Goal: Task Accomplishment & Management: Use online tool/utility

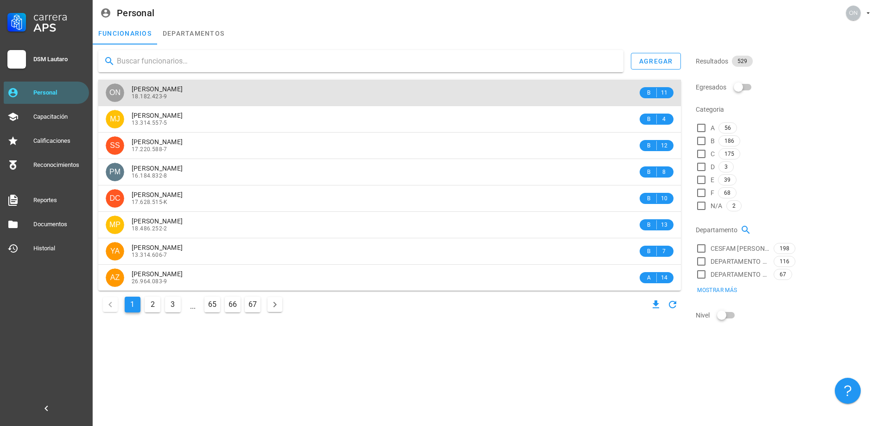
click at [166, 82] on div "[PERSON_NAME] 18.182.423-9" at bounding box center [385, 93] width 506 height 26
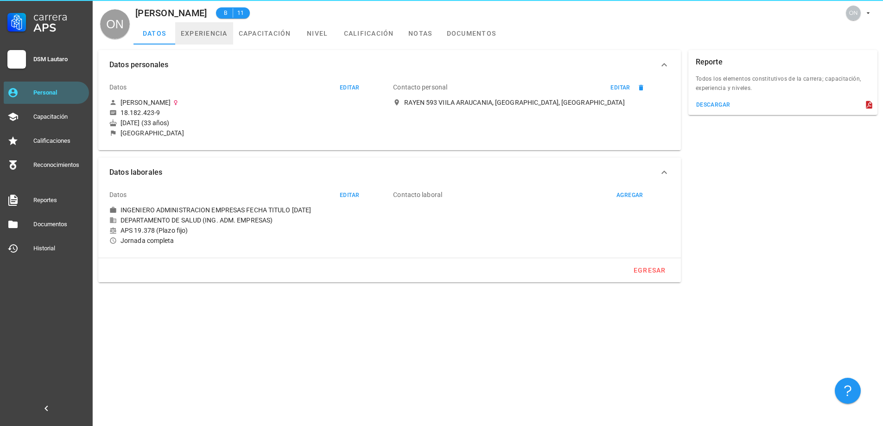
click at [208, 39] on link "experiencia" at bounding box center [204, 33] width 58 height 22
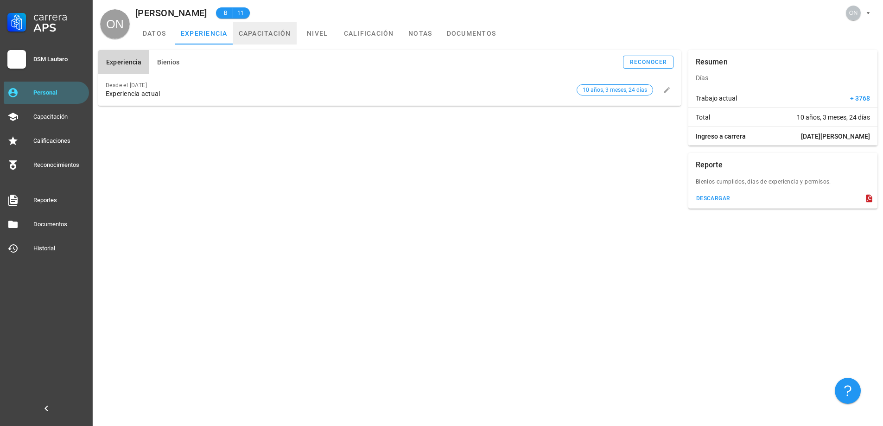
click at [255, 36] on link "capacitación" at bounding box center [265, 33] width 64 height 22
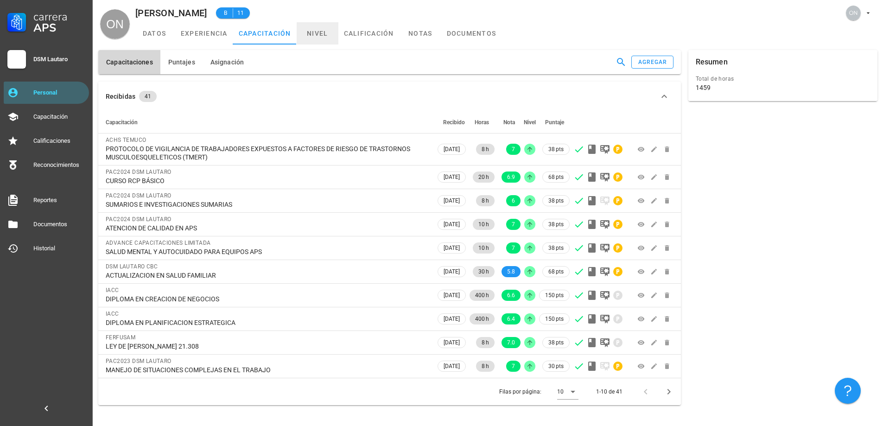
click at [311, 32] on link "nivel" at bounding box center [318, 33] width 42 height 22
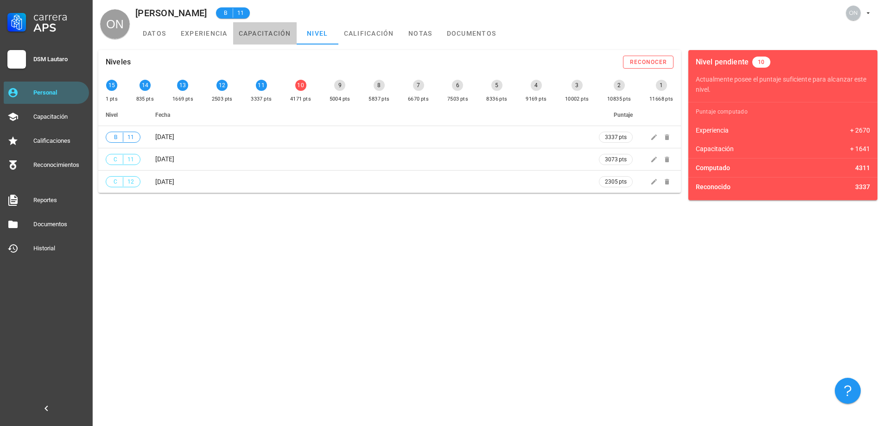
click at [268, 40] on link "capacitación" at bounding box center [265, 33] width 64 height 22
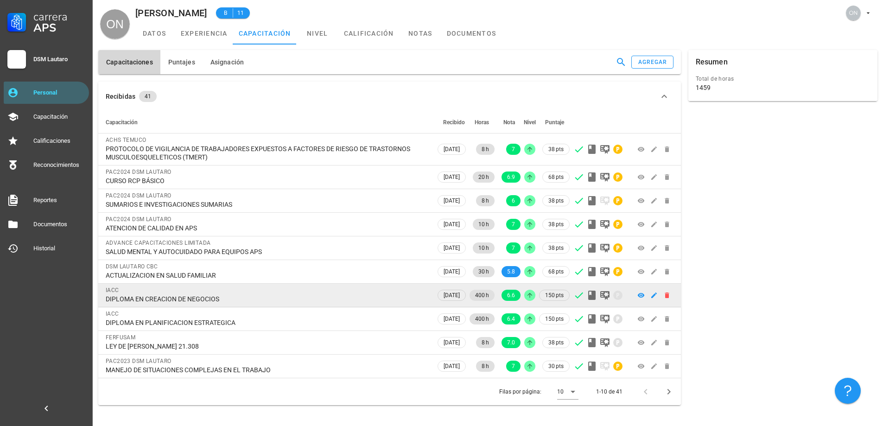
click at [177, 297] on div "DIPLOMA EN CREACION DE NEGOCIOS" at bounding box center [267, 299] width 323 height 8
click at [656, 294] on icon "button" at bounding box center [654, 296] width 6 height 6
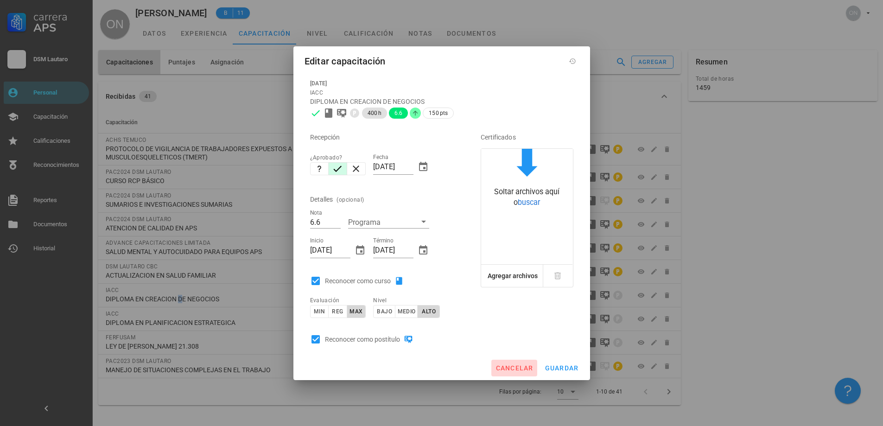
click at [521, 365] on span "cancelar" at bounding box center [514, 367] width 38 height 7
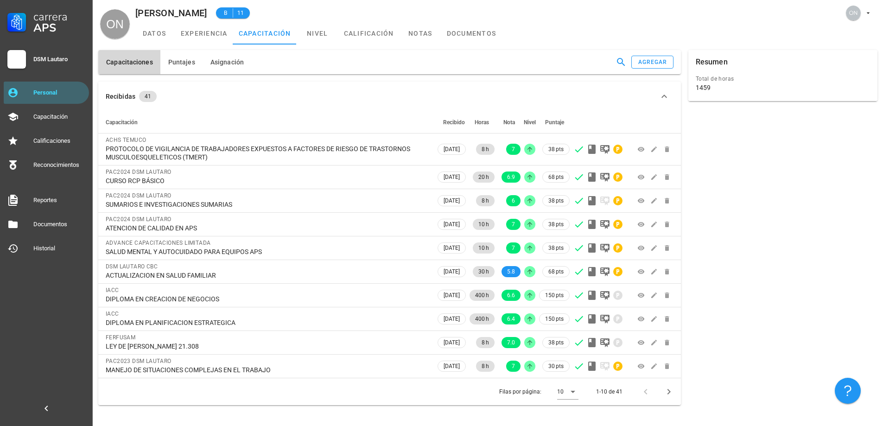
click at [804, 299] on div "Resumen Total de horas 1459" at bounding box center [783, 227] width 197 height 363
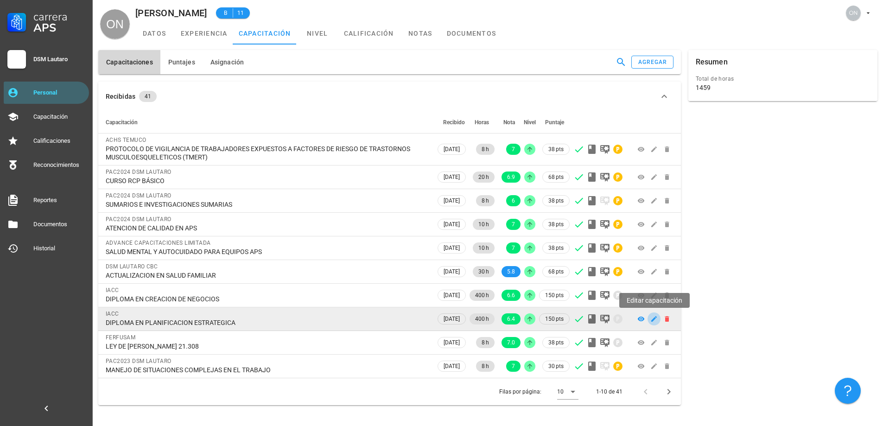
click at [652, 319] on icon "button" at bounding box center [654, 318] width 7 height 7
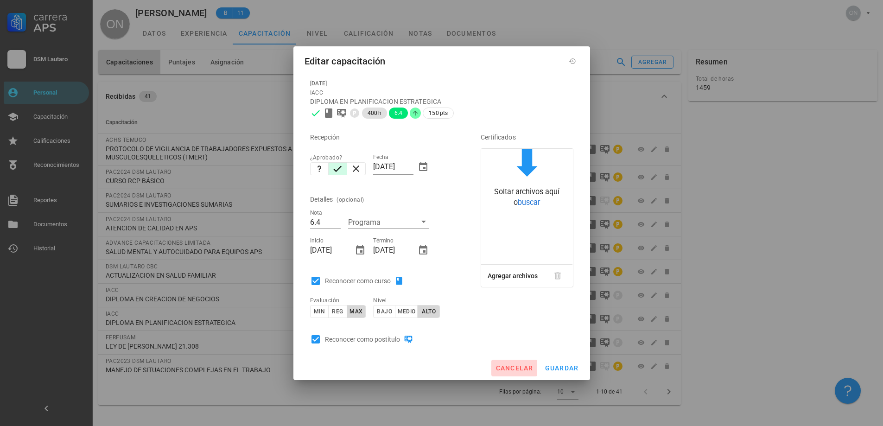
click at [511, 367] on span "cancelar" at bounding box center [514, 367] width 38 height 7
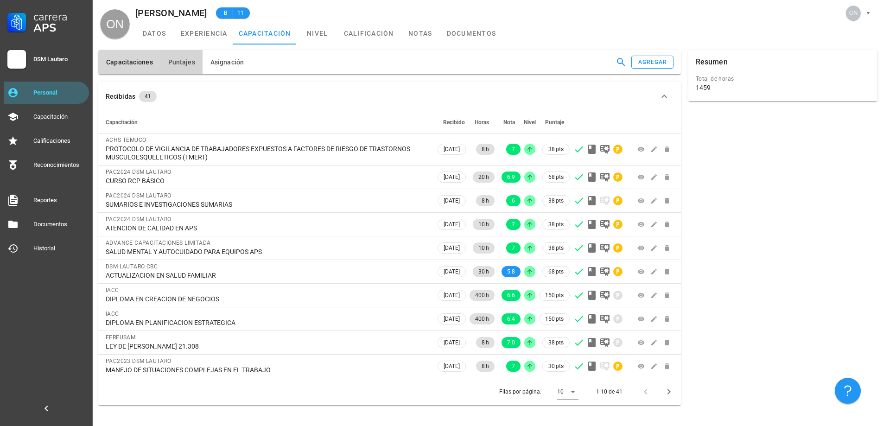
click at [199, 59] on button "Puntajes" at bounding box center [181, 62] width 42 height 24
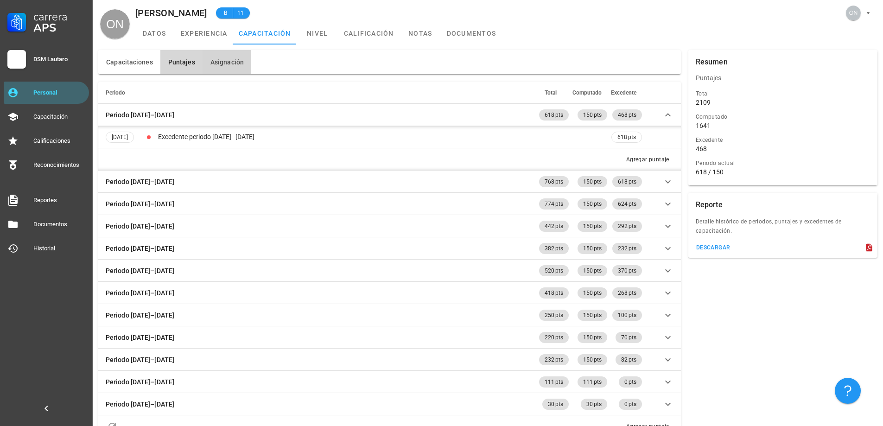
click at [227, 68] on button "Asignación" at bounding box center [227, 62] width 49 height 24
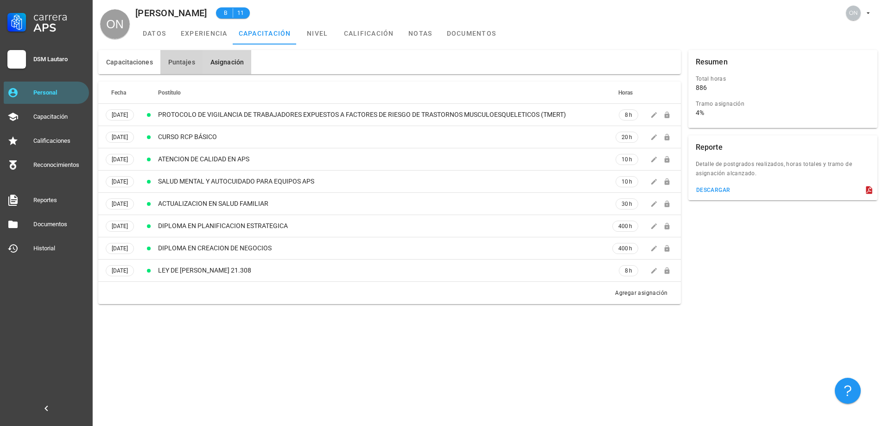
click at [179, 68] on button "Puntajes" at bounding box center [181, 62] width 42 height 24
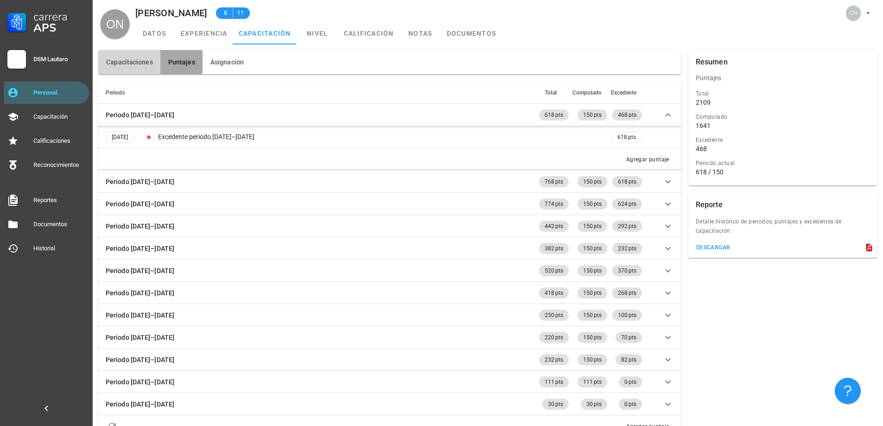
click at [135, 64] on span "Capacitaciones" at bounding box center [129, 61] width 47 height 7
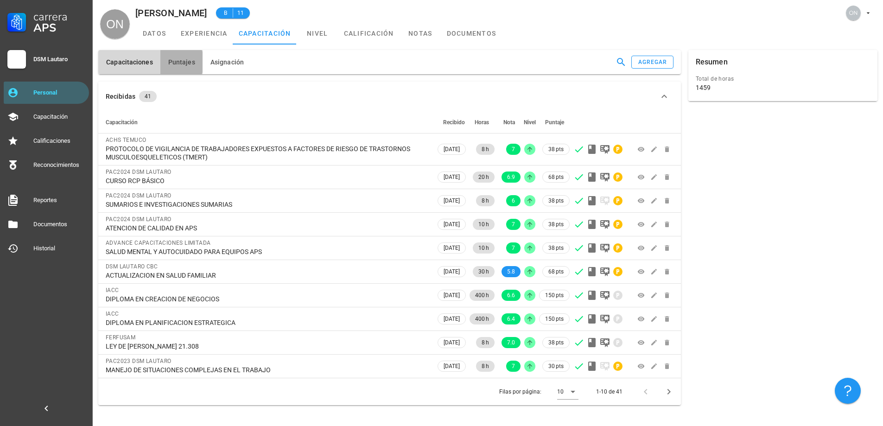
click at [184, 65] on span "Puntajes" at bounding box center [181, 61] width 27 height 7
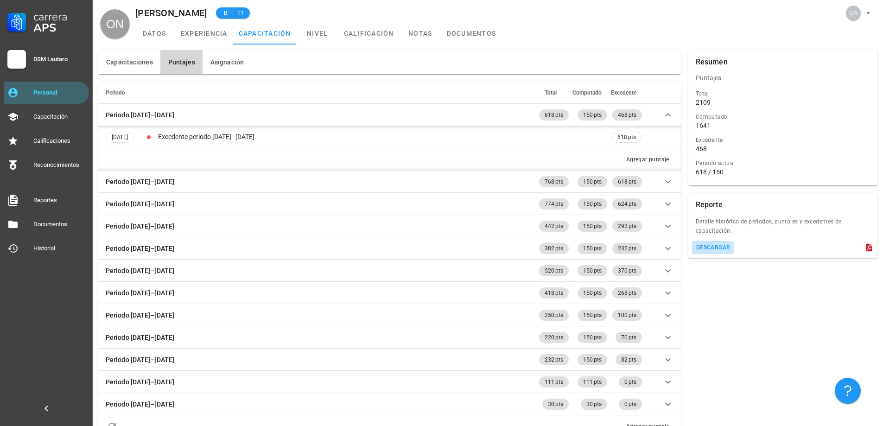
click at [704, 248] on div "descargar" at bounding box center [713, 247] width 35 height 6
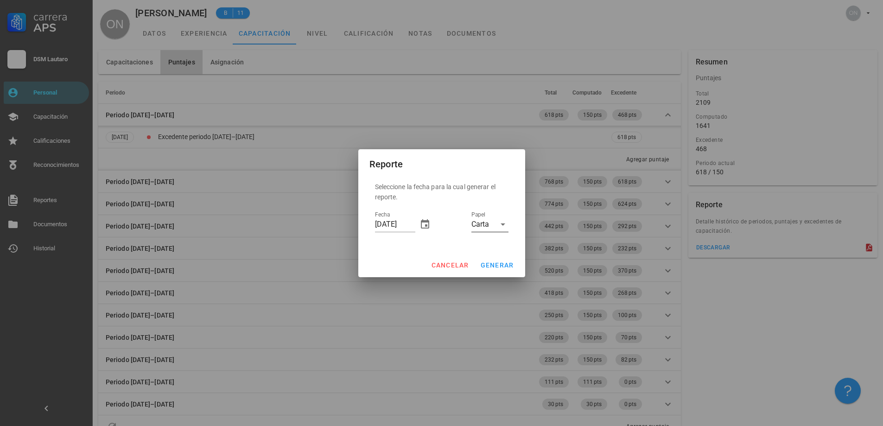
click at [478, 223] on div "Carta" at bounding box center [481, 224] width 18 height 8
click at [492, 250] on div "Oficio" at bounding box center [490, 253] width 22 height 9
click at [504, 265] on span "generar" at bounding box center [497, 265] width 34 height 7
